Goal: Transaction & Acquisition: Book appointment/travel/reservation

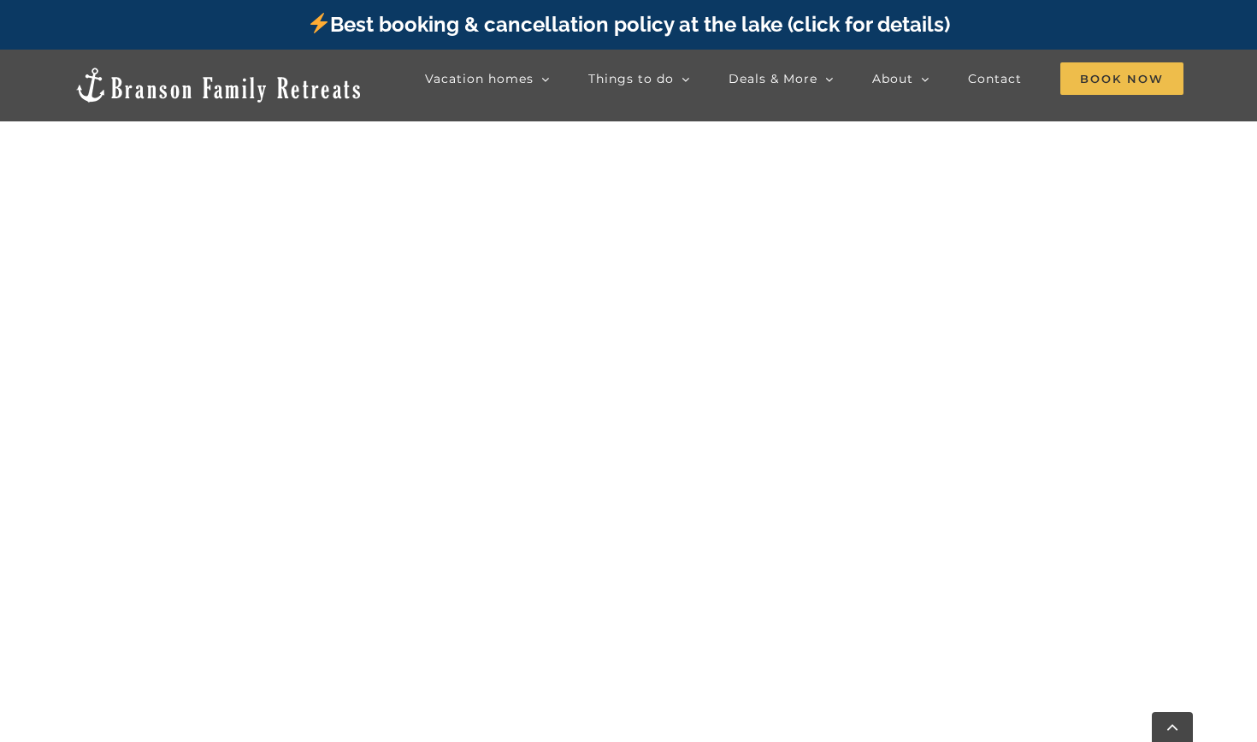
scroll to position [912, 0]
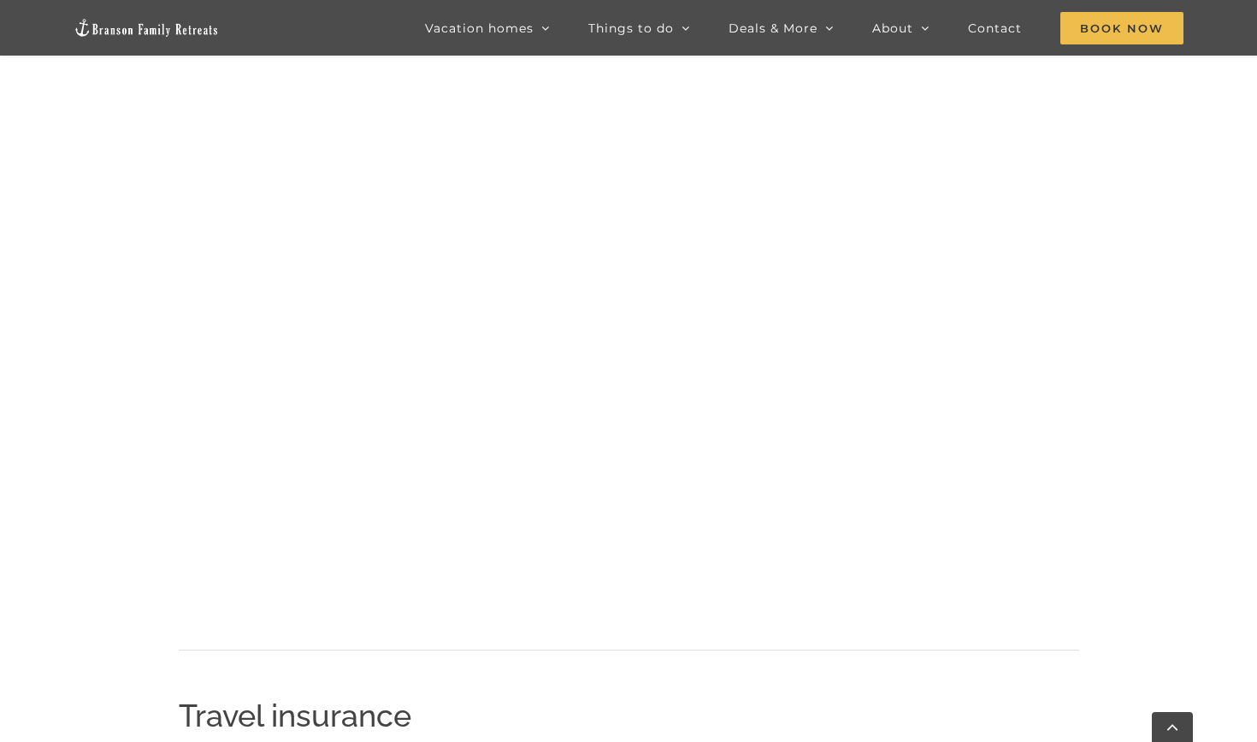
scroll to position [1753, 0]
click at [130, 561] on div "Ready to book your stay with Branson Family Retreats? It's as easy as choosing …" at bounding box center [628, 502] width 1001 height 2926
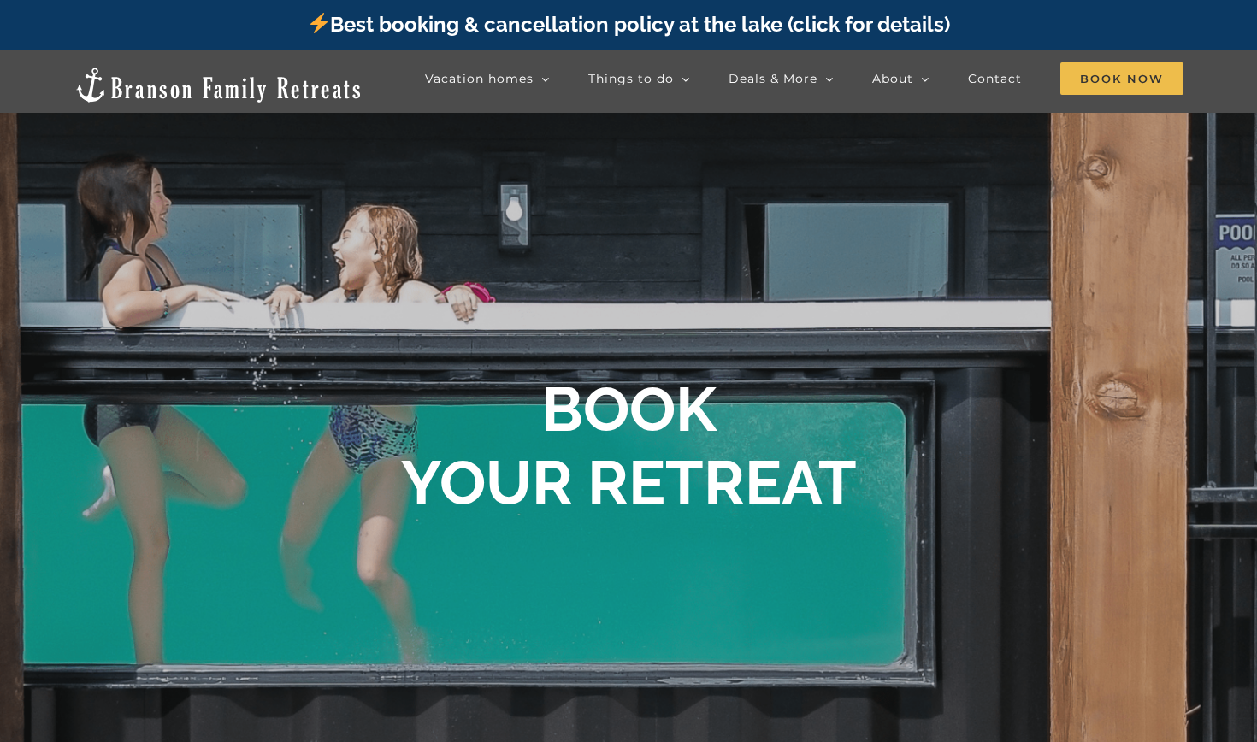
scroll to position [912, 0]
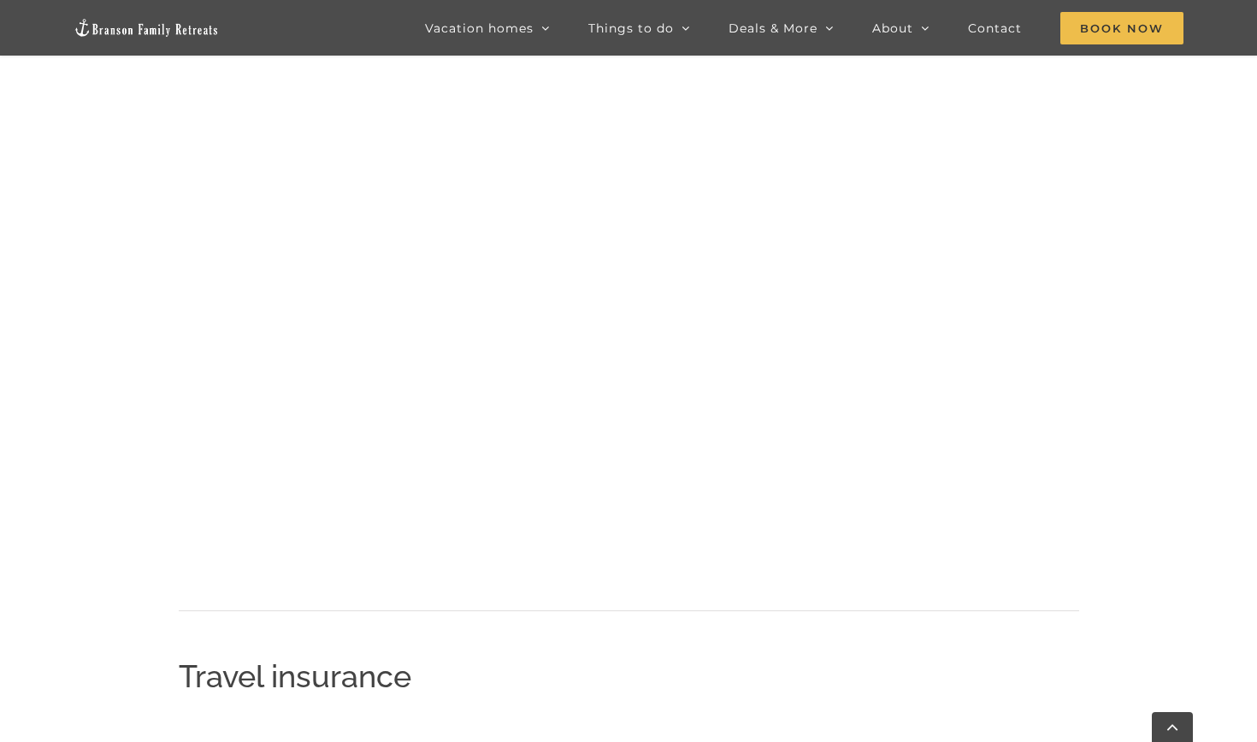
scroll to position [1800, 0]
